Goal: Information Seeking & Learning: Learn about a topic

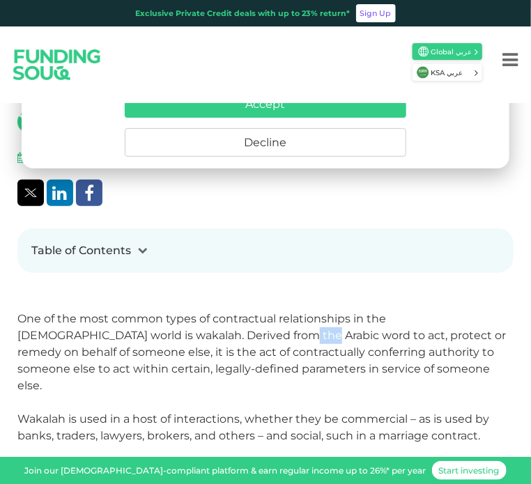
drag, startPoint x: 200, startPoint y: 339, endPoint x: 227, endPoint y: 340, distance: 27.2
click at [227, 340] on span "One of the most common types of contractual relationships in the [DEMOGRAPHIC_D…" at bounding box center [261, 352] width 489 height 80
click at [208, 342] on p "One of the most common types of contractual relationships in the [DEMOGRAPHIC_D…" at bounding box center [265, 353] width 496 height 84
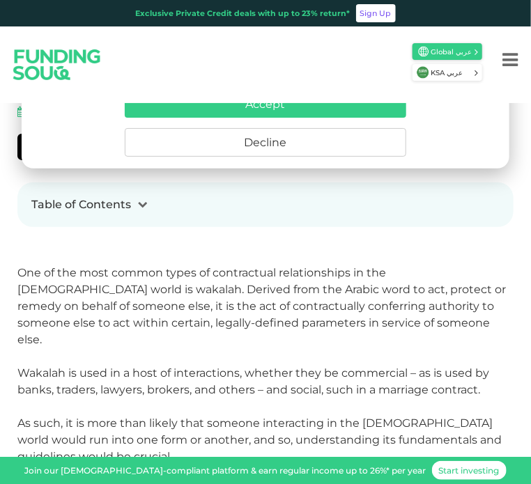
scroll to position [348, 0]
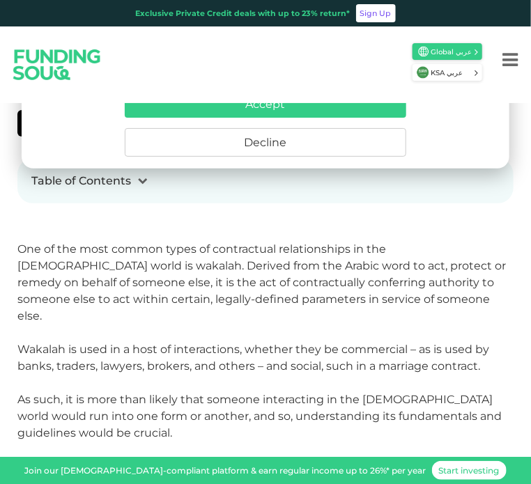
click at [102, 273] on p "One of the most common types of contractual relationships in the [DEMOGRAPHIC_D…" at bounding box center [265, 283] width 496 height 84
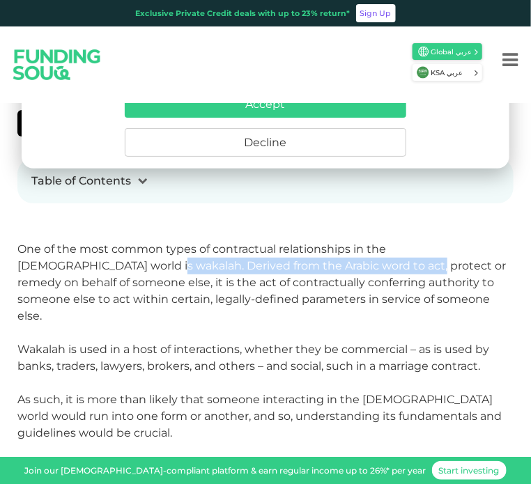
drag, startPoint x: 71, startPoint y: 261, endPoint x: 327, endPoint y: 263, distance: 255.8
click at [327, 263] on span "One of the most common types of contractual relationships in the [DEMOGRAPHIC_D…" at bounding box center [261, 283] width 489 height 80
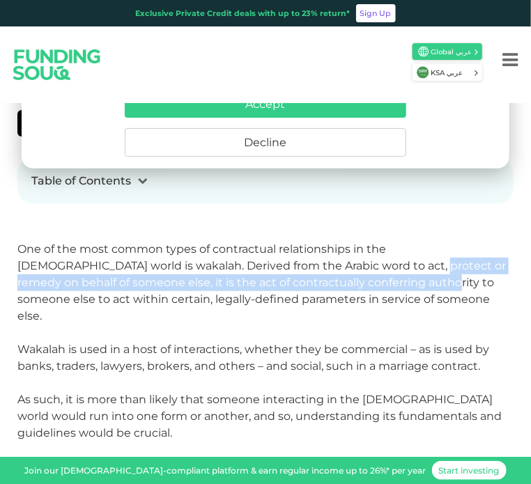
drag, startPoint x: 332, startPoint y: 266, endPoint x: 351, endPoint y: 282, distance: 24.8
click at [351, 282] on span "One of the most common types of contractual relationships in the [DEMOGRAPHIC_D…" at bounding box center [261, 283] width 489 height 80
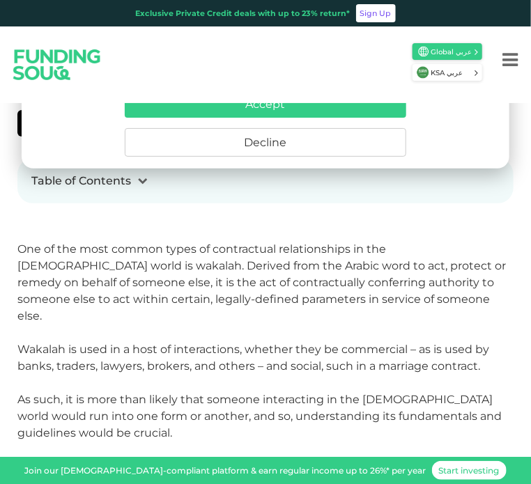
click at [170, 325] on p at bounding box center [265, 333] width 496 height 17
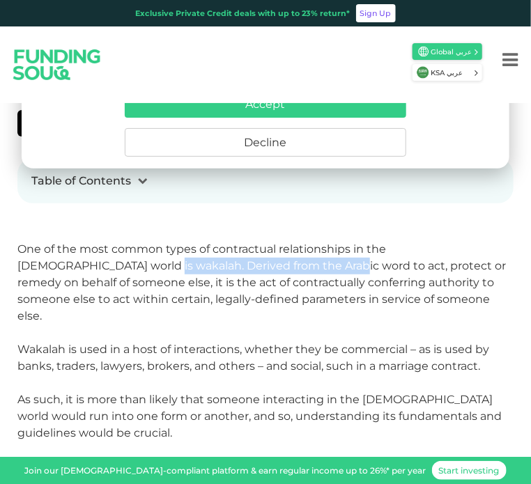
drag, startPoint x: 66, startPoint y: 266, endPoint x: 252, endPoint y: 262, distance: 186.1
click at [252, 262] on span "One of the most common types of contractual relationships in the [DEMOGRAPHIC_D…" at bounding box center [261, 283] width 489 height 80
click at [248, 262] on span "One of the most common types of contractual relationships in the [DEMOGRAPHIC_D…" at bounding box center [261, 283] width 489 height 80
drag, startPoint x: 67, startPoint y: 265, endPoint x: 309, endPoint y: 261, distance: 241.9
click at [309, 261] on span "One of the most common types of contractual relationships in the [DEMOGRAPHIC_D…" at bounding box center [261, 283] width 489 height 80
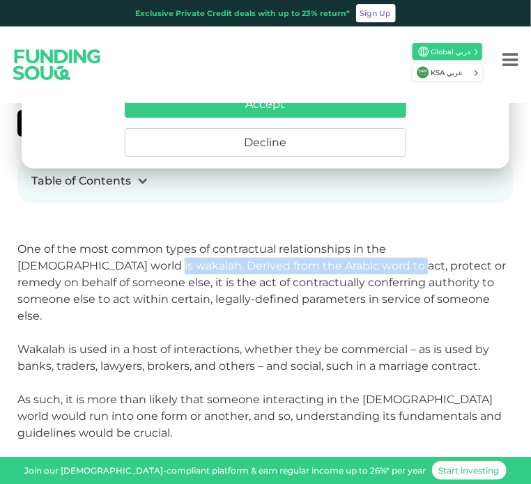
click at [309, 261] on span "One of the most common types of contractual relationships in the [DEMOGRAPHIC_D…" at bounding box center [261, 283] width 489 height 80
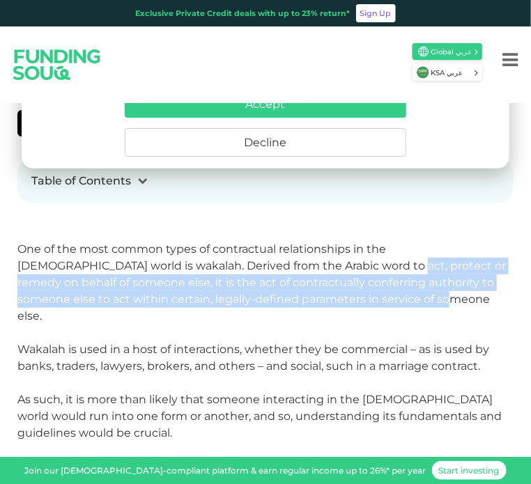
drag, startPoint x: 312, startPoint y: 263, endPoint x: 468, endPoint y: 304, distance: 160.8
click at [468, 304] on p "One of the most common types of contractual relationships in the [DEMOGRAPHIC_D…" at bounding box center [265, 283] width 496 height 84
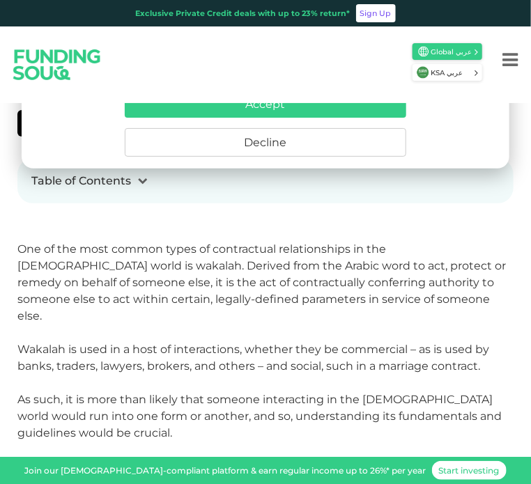
click at [211, 343] on span "Wakalah is used in a host of interactions, whether they be commercial – as is u…" at bounding box center [253, 358] width 472 height 30
click at [194, 356] on span "Wakalah is used in a host of interactions, whether they be commercial – as is u…" at bounding box center [253, 358] width 472 height 30
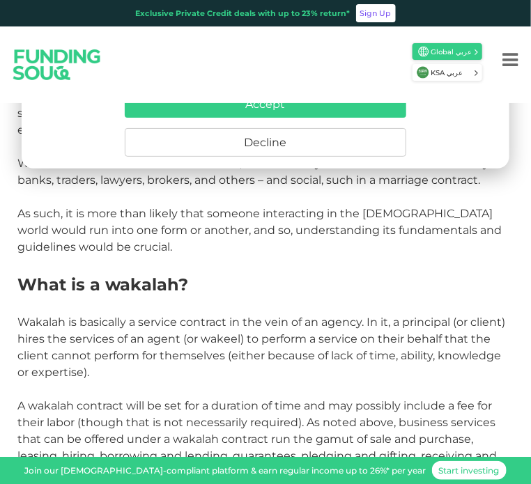
scroll to position [558, 0]
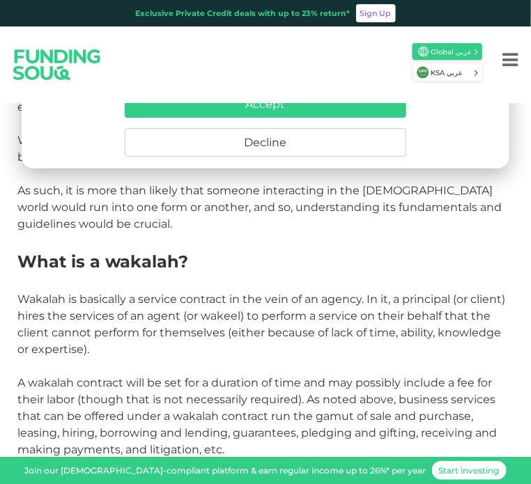
click at [179, 296] on span "Wakalah is basically a service contract in the vein of an agency. In it, a prin…" at bounding box center [261, 324] width 488 height 63
drag, startPoint x: 145, startPoint y: 279, endPoint x: 226, endPoint y: 281, distance: 80.9
click at [226, 293] on span "Wakalah is basically a service contract in the vein of an agency. In it, a prin…" at bounding box center [261, 324] width 488 height 63
click at [21, 307] on p "Wakalah is basically a service contract in the vein of an agency. In it, a prin…" at bounding box center [265, 324] width 496 height 67
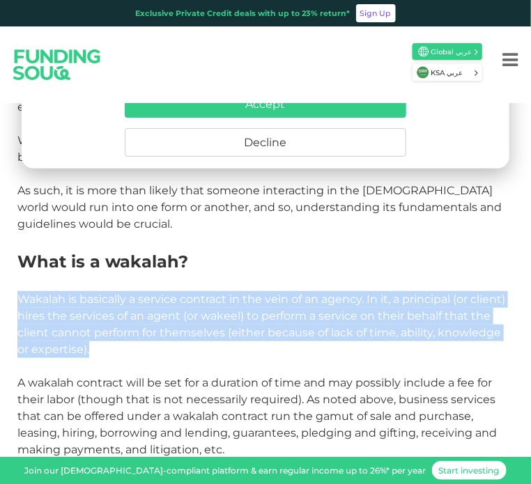
drag, startPoint x: 16, startPoint y: 281, endPoint x: 413, endPoint y: 328, distance: 399.4
click at [413, 328] on p "Wakalah is basically a service contract in the vein of an agency. In it, a prin…" at bounding box center [265, 324] width 496 height 67
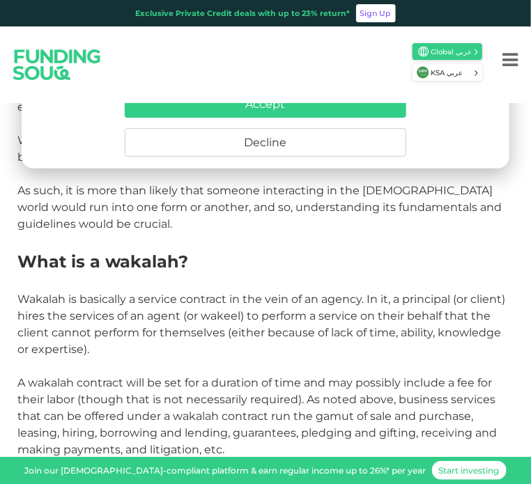
click at [202, 318] on span "Wakalah is basically a service contract in the vein of an agency. In it, a prin…" at bounding box center [261, 324] width 488 height 63
drag, startPoint x: 241, startPoint y: 294, endPoint x: 283, endPoint y: 302, distance: 42.6
click at [283, 302] on span "Wakalah is basically a service contract in the vein of an agency. In it, a prin…" at bounding box center [261, 324] width 488 height 63
click at [270, 301] on span "Wakalah is basically a service contract in the vein of an agency. In it, a prin…" at bounding box center [261, 324] width 488 height 63
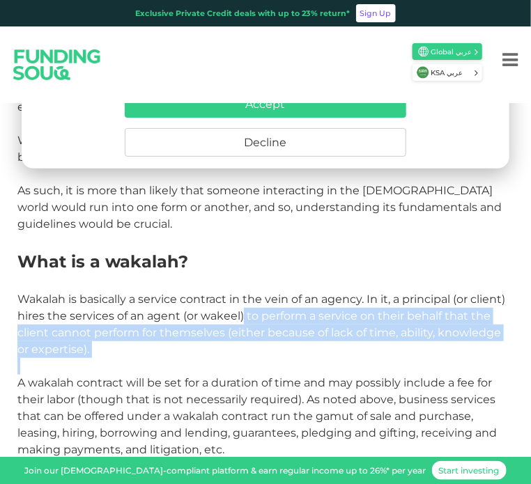
drag, startPoint x: 245, startPoint y: 298, endPoint x: 270, endPoint y: 342, distance: 51.2
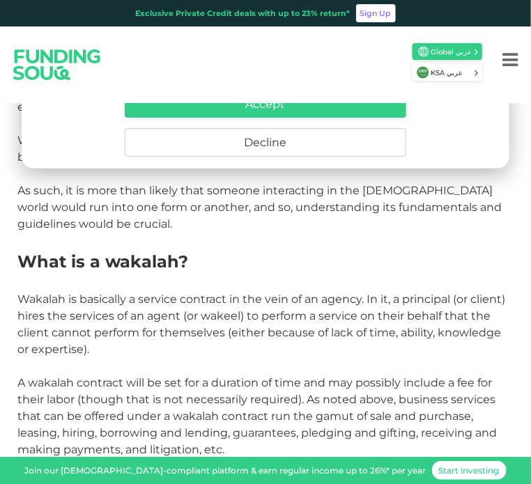
click at [217, 376] on span "A wakalah contract will be set for a duration of time and may possibly include …" at bounding box center [256, 416] width 479 height 80
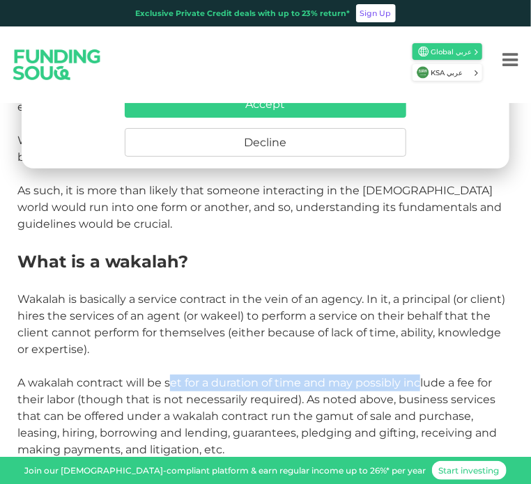
drag, startPoint x: 167, startPoint y: 367, endPoint x: 417, endPoint y: 366, distance: 249.5
click at [417, 376] on span "A wakalah contract will be set for a duration of time and may possibly include …" at bounding box center [256, 416] width 479 height 80
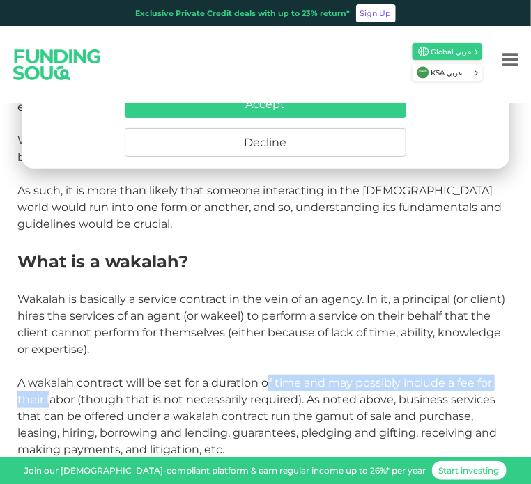
drag, startPoint x: 45, startPoint y: 376, endPoint x: 270, endPoint y: 373, distance: 225.8
click at [270, 375] on p "A wakalah contract will be set for a duration of time and may possibly include …" at bounding box center [265, 417] width 496 height 84
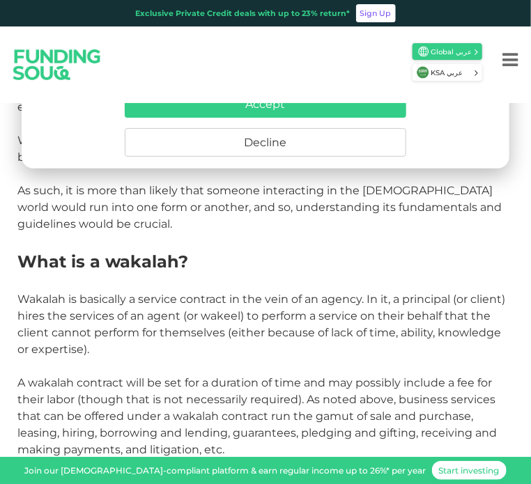
scroll to position [627, 0]
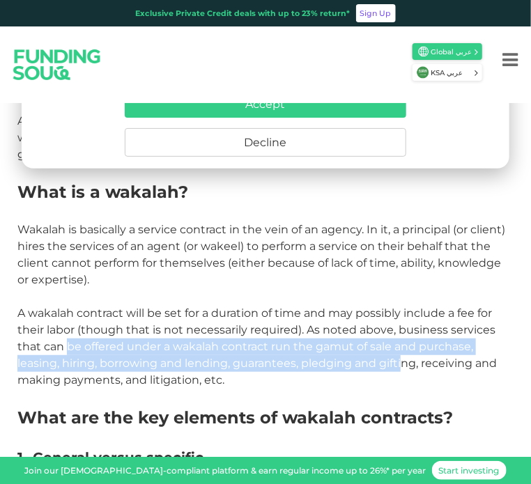
drag, startPoint x: 64, startPoint y: 325, endPoint x: 399, endPoint y: 352, distance: 335.6
click at [399, 352] on span "A wakalah contract will be set for a duration of time and may possibly include …" at bounding box center [256, 347] width 479 height 80
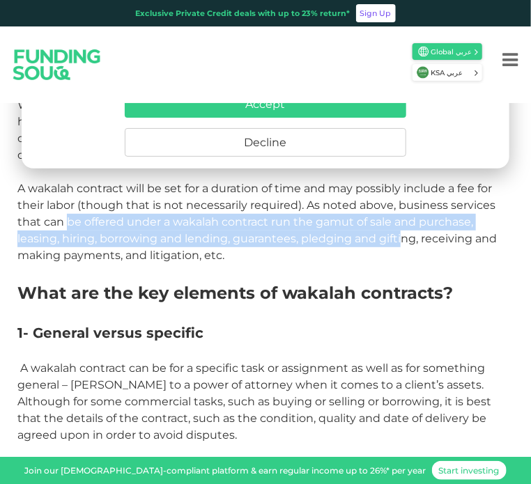
scroll to position [767, 0]
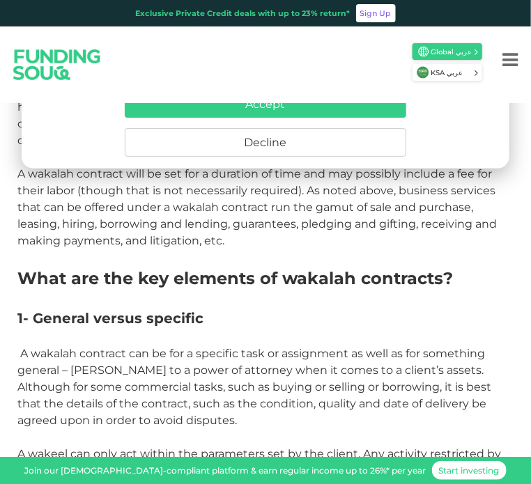
click at [362, 347] on span "A wakalah contract can be for a specific task or assignment as well as for some…" at bounding box center [254, 387] width 474 height 80
drag, startPoint x: 138, startPoint y: 364, endPoint x: 131, endPoint y: 377, distance: 14.4
click at [131, 377] on p "A wakalah contract can be for a specific task or assignment as well as for some…" at bounding box center [265, 388] width 496 height 84
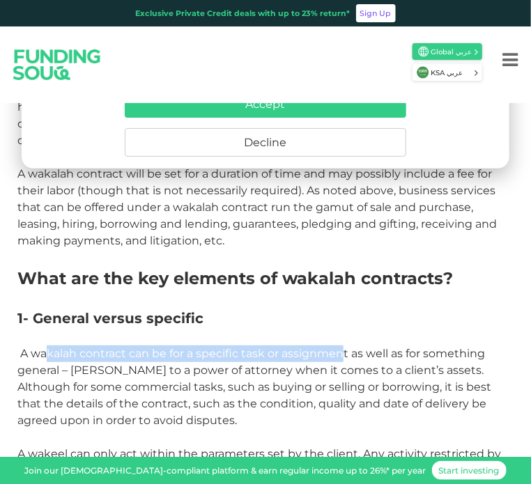
drag, startPoint x: 47, startPoint y: 336, endPoint x: 347, endPoint y: 335, distance: 299.7
click at [347, 347] on span "A wakalah contract can be for a specific task or assignment as well as for some…" at bounding box center [254, 387] width 474 height 80
click at [236, 347] on span "A wakalah contract can be for a specific task or assignment as well as for some…" at bounding box center [254, 387] width 474 height 80
drag, startPoint x: 197, startPoint y: 337, endPoint x: 352, endPoint y: 337, distance: 155.4
click at [352, 347] on span "A wakalah contract can be for a specific task or assignment as well as for some…" at bounding box center [254, 387] width 474 height 80
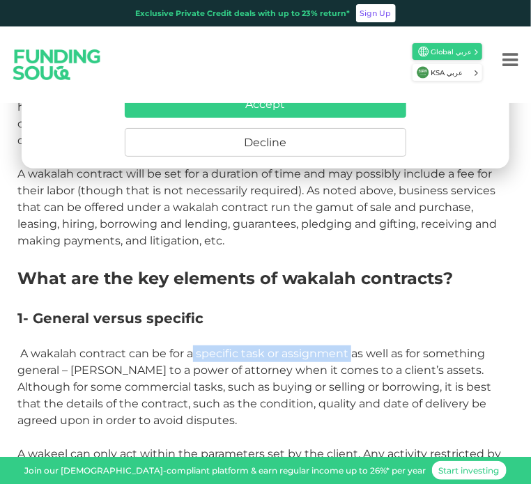
click at [339, 346] on p "A wakalah contract can be for a specific task or assignment as well as for some…" at bounding box center [265, 388] width 496 height 84
drag, startPoint x: 200, startPoint y: 341, endPoint x: 350, endPoint y: 337, distance: 149.9
click at [350, 347] on span "A wakalah contract can be for a specific task or assignment as well as for some…" at bounding box center [254, 387] width 474 height 80
click at [295, 346] on p "A wakalah contract can be for a specific task or assignment as well as for some…" at bounding box center [265, 388] width 496 height 84
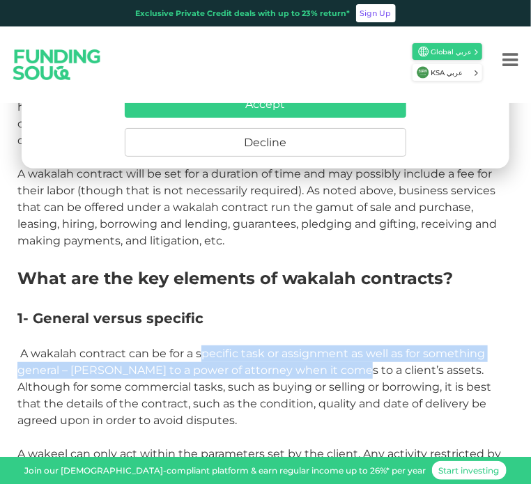
drag, startPoint x: 204, startPoint y: 336, endPoint x: 340, endPoint y: 362, distance: 138.3
click at [340, 362] on p "A wakalah contract can be for a specific task or assignment as well as for some…" at bounding box center [265, 388] width 496 height 84
click at [339, 360] on p "A wakalah contract can be for a specific task or assignment as well as for some…" at bounding box center [265, 388] width 496 height 84
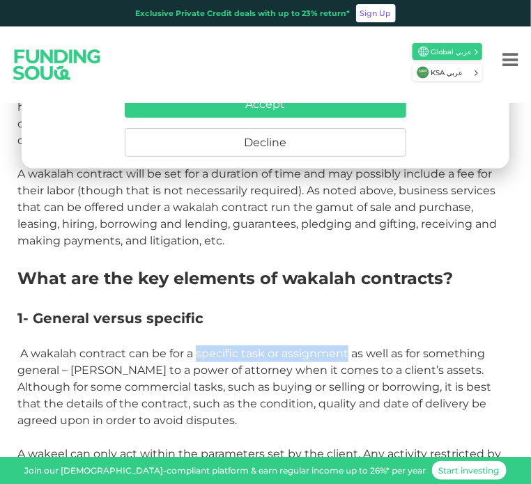
drag, startPoint x: 198, startPoint y: 335, endPoint x: 349, endPoint y: 331, distance: 151.3
click at [349, 347] on span "A wakalah contract can be for a specific task or assignment as well as for some…" at bounding box center [254, 387] width 474 height 80
click at [203, 377] on p "A wakalah contract can be for a specific task or assignment as well as for some…" at bounding box center [265, 388] width 496 height 84
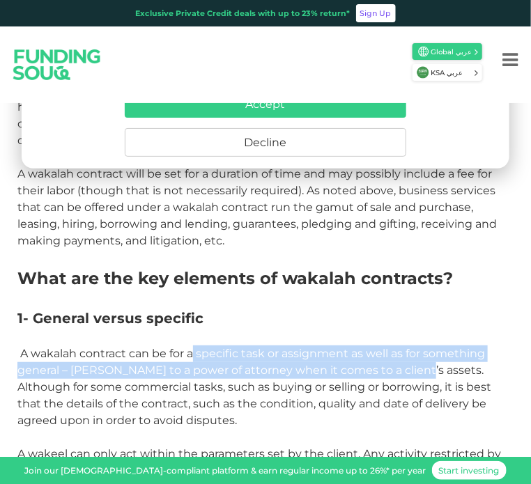
drag, startPoint x: 195, startPoint y: 338, endPoint x: 405, endPoint y: 351, distance: 210.1
click at [405, 351] on span "A wakalah contract can be for a specific task or assignment as well as for some…" at bounding box center [254, 387] width 474 height 80
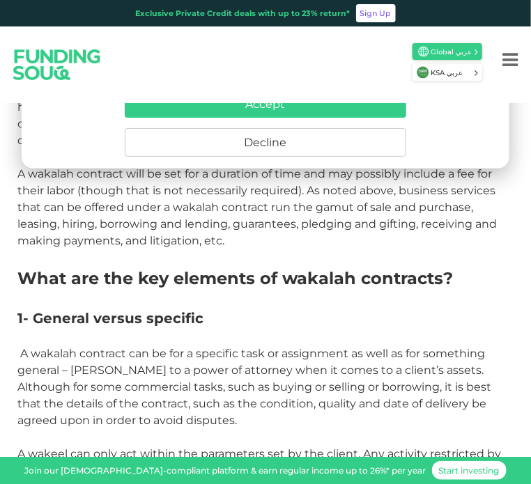
click at [114, 346] on p "A wakalah contract can be for a specific task or assignment as well as for some…" at bounding box center [265, 388] width 496 height 84
click at [89, 347] on span "A wakalah contract can be for a specific task or assignment as well as for some…" at bounding box center [254, 387] width 474 height 80
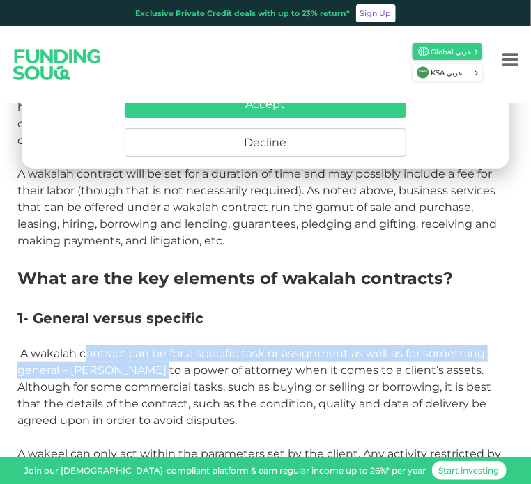
drag, startPoint x: 89, startPoint y: 343, endPoint x: 153, endPoint y: 359, distance: 66.1
click at [153, 359] on span "A wakalah contract can be for a specific task or assignment as well as for some…" at bounding box center [254, 387] width 474 height 80
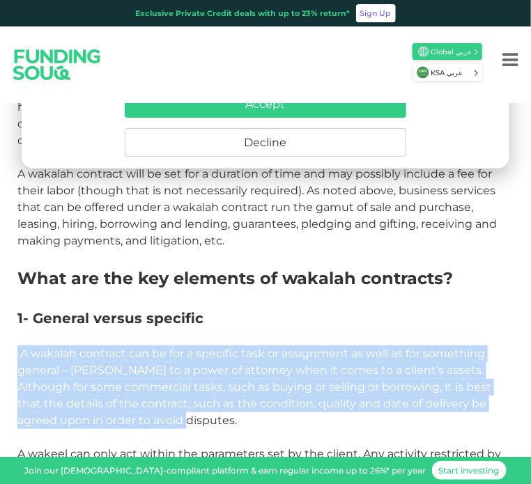
drag, startPoint x: 24, startPoint y: 337, endPoint x: 182, endPoint y: 405, distance: 171.7
click at [182, 405] on p "A wakalah contract can be for a specific task or assignment as well as for some…" at bounding box center [265, 388] width 496 height 84
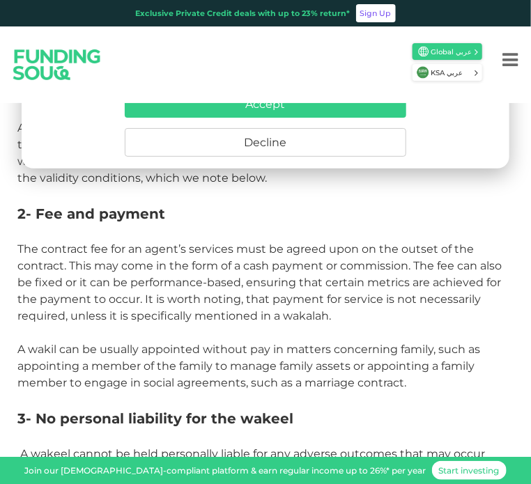
scroll to position [1115, 0]
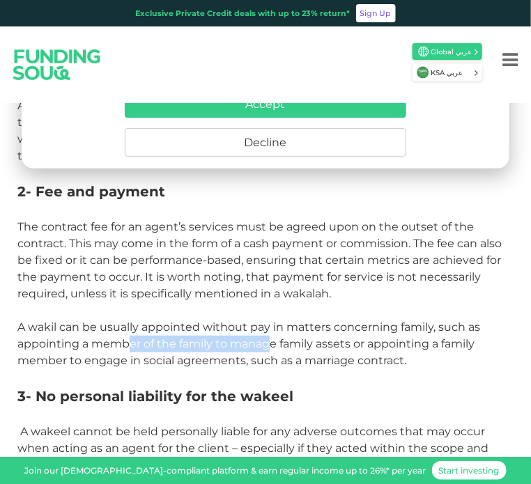
drag, startPoint x: 125, startPoint y: 325, endPoint x: 270, endPoint y: 320, distance: 144.4
click at [270, 320] on p "A wakil can be usually appointed without pay in matters concerning family, such…" at bounding box center [265, 344] width 496 height 50
click at [261, 319] on p "A wakil can be usually appointed without pay in matters concerning family, such…" at bounding box center [265, 344] width 496 height 50
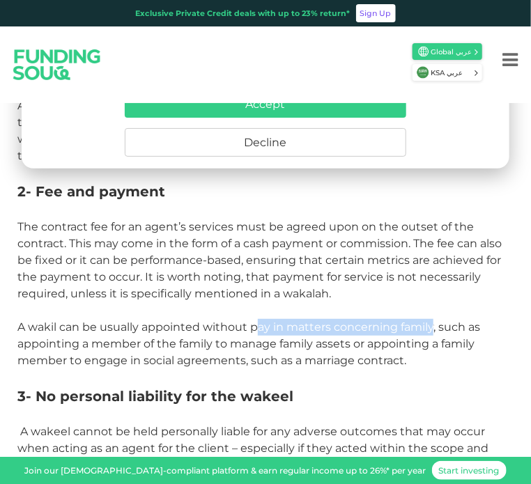
drag, startPoint x: 260, startPoint y: 316, endPoint x: 431, endPoint y: 316, distance: 171.4
click at [431, 321] on span "A wakil can be usually appointed without pay in matters concerning family, such…" at bounding box center [248, 344] width 463 height 47
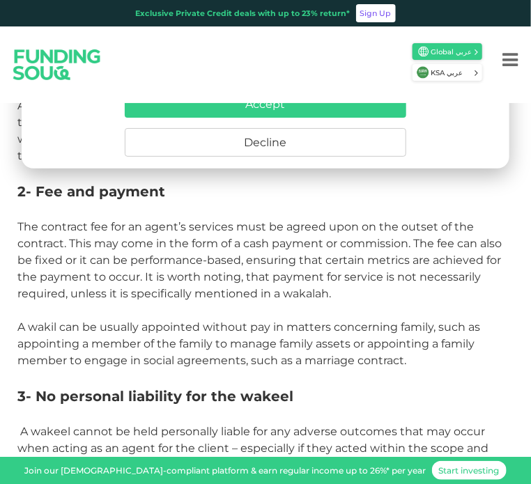
click at [229, 321] on span "A wakil can be usually appointed without pay in matters concerning family, such…" at bounding box center [248, 344] width 463 height 47
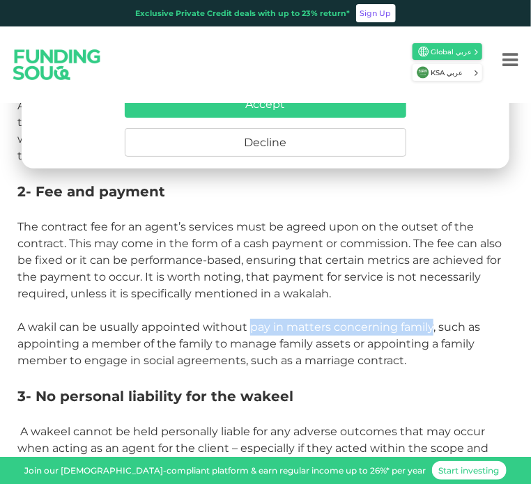
drag, startPoint x: 253, startPoint y: 309, endPoint x: 434, endPoint y: 306, distance: 181.2
click at [434, 321] on span "A wakil can be usually appointed without pay in matters concerning family, such…" at bounding box center [248, 344] width 463 height 47
drag, startPoint x: 24, startPoint y: 331, endPoint x: 424, endPoint y: 339, distance: 399.4
click at [424, 339] on p "A wakil can be usually appointed without pay in matters concerning family, such…" at bounding box center [265, 344] width 496 height 50
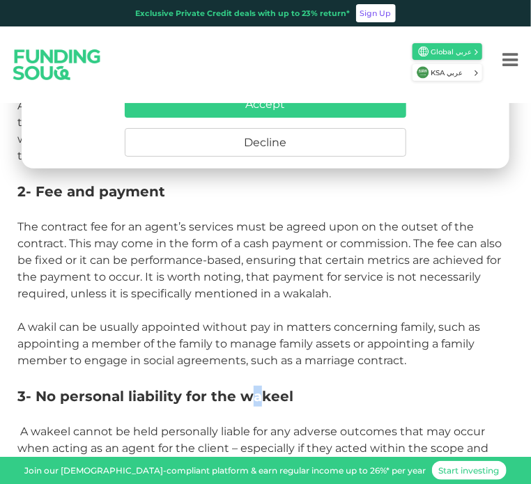
click at [248, 388] on span "3- No personal liability for the wakeel" at bounding box center [155, 396] width 276 height 17
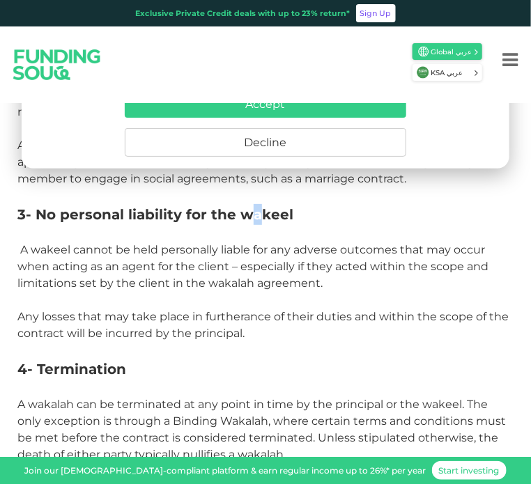
scroll to position [1324, 0]
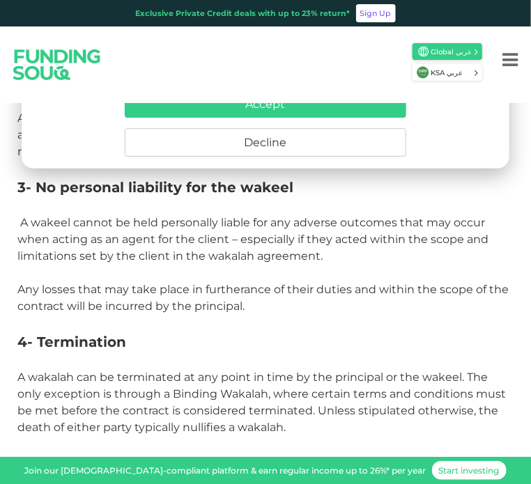
click at [203, 353] on p at bounding box center [265, 361] width 496 height 17
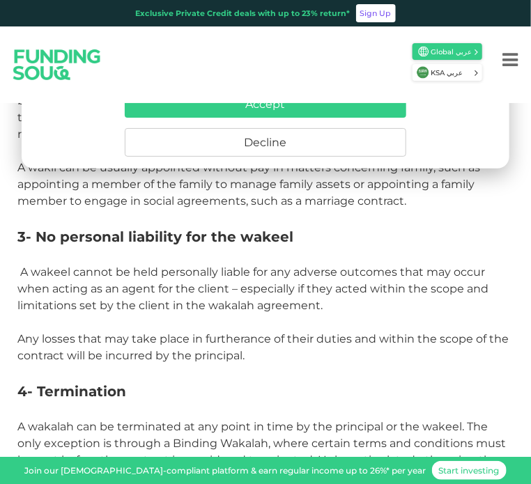
scroll to position [1254, 0]
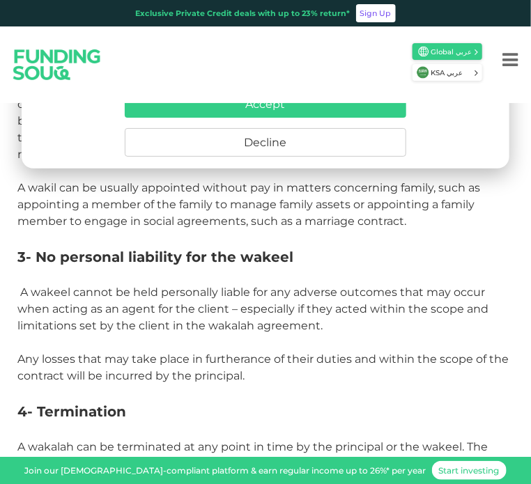
click at [33, 302] on span "A wakeel cannot be held personally liable for any adverse outcomes that may occ…" at bounding box center [252, 309] width 471 height 47
click at [66, 300] on p "A wakeel cannot be held personally liable for any adverse outcomes that may occ…" at bounding box center [265, 309] width 496 height 50
drag, startPoint x: 132, startPoint y: 276, endPoint x: 254, endPoint y: 268, distance: 121.6
click at [254, 284] on p "A wakeel cannot be held personally liable for any adverse outcomes that may occ…" at bounding box center [265, 309] width 496 height 50
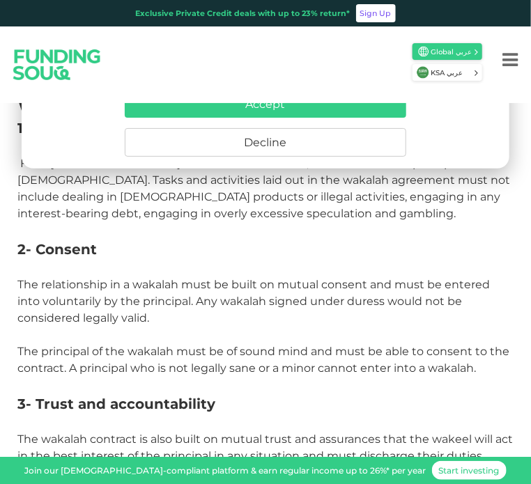
scroll to position [1812, 0]
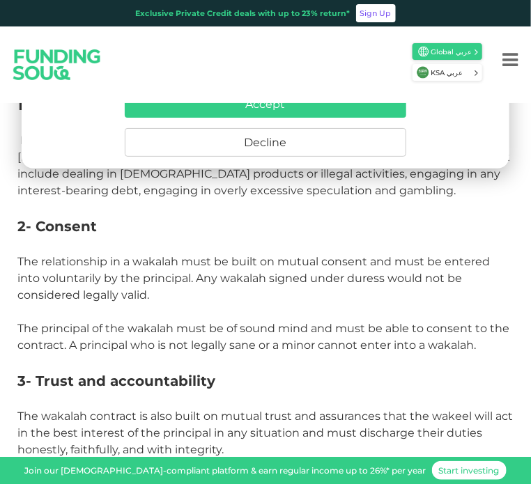
drag, startPoint x: 390, startPoint y: 293, endPoint x: 382, endPoint y: 293, distance: 8.4
click at [390, 304] on p at bounding box center [265, 312] width 496 height 17
